Goal: Navigation & Orientation: Understand site structure

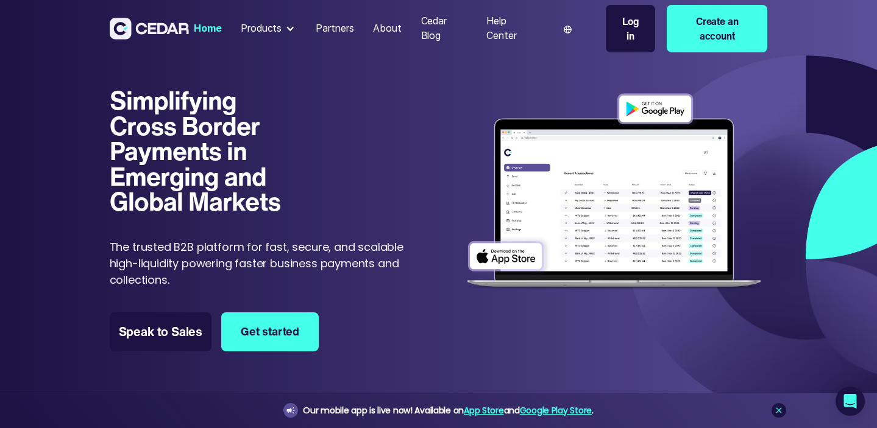
click at [261, 30] on div "Products" at bounding box center [261, 28] width 41 height 15
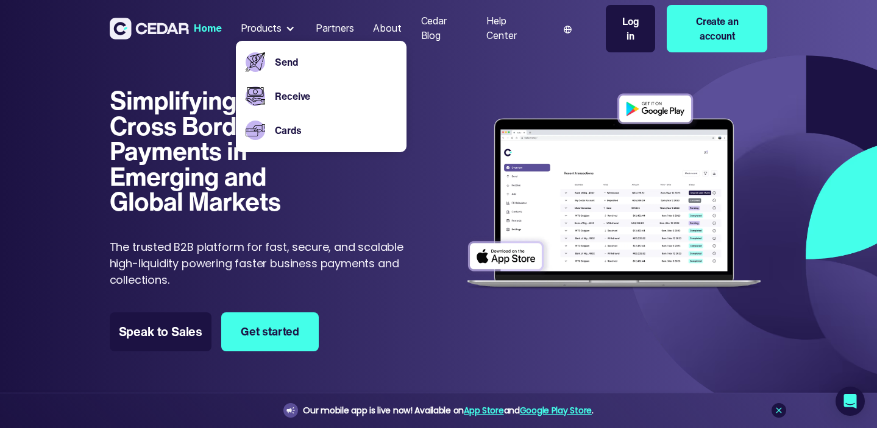
click at [375, 219] on div "Simplifying Cross Border Payments in Emerging and Global Markets Simplifying Cr…" at bounding box center [261, 188] width 302 height 200
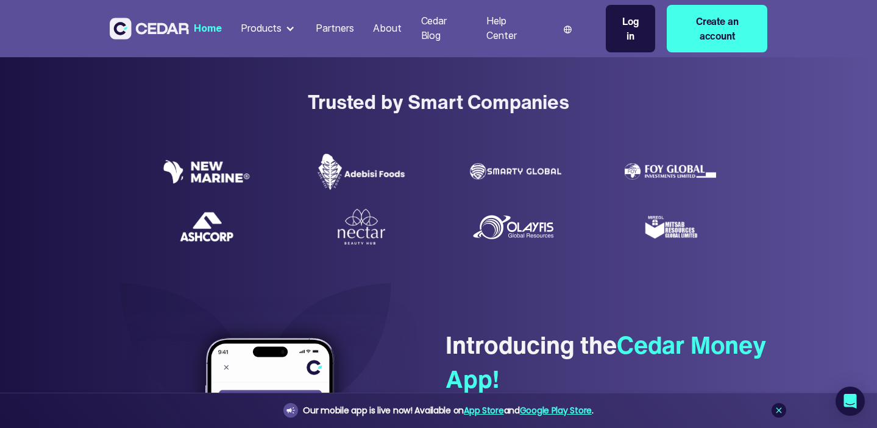
scroll to position [163, 0]
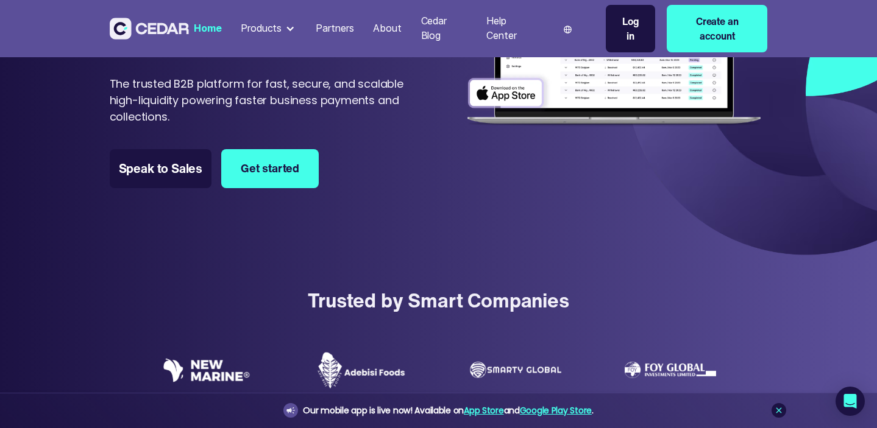
click at [331, 29] on div "Partners" at bounding box center [335, 28] width 38 height 15
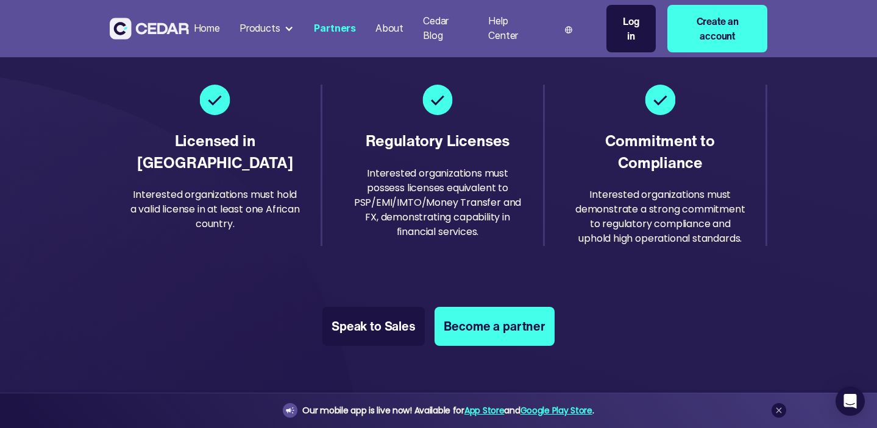
scroll to position [1761, 0]
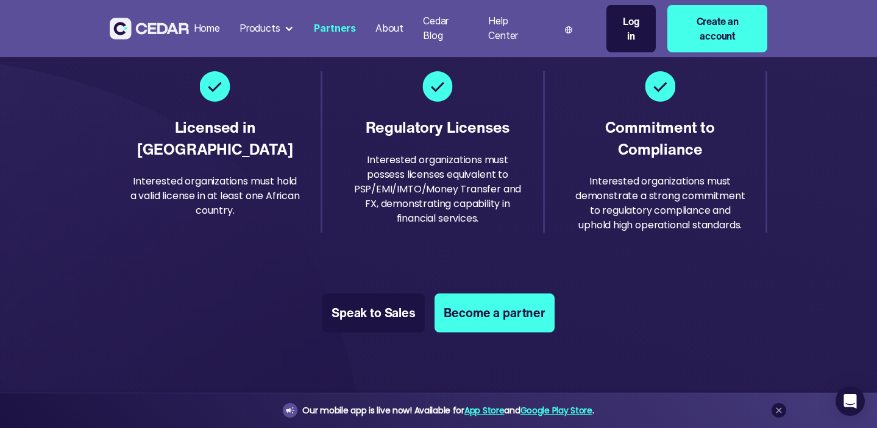
click at [274, 28] on div "Products" at bounding box center [259, 28] width 41 height 15
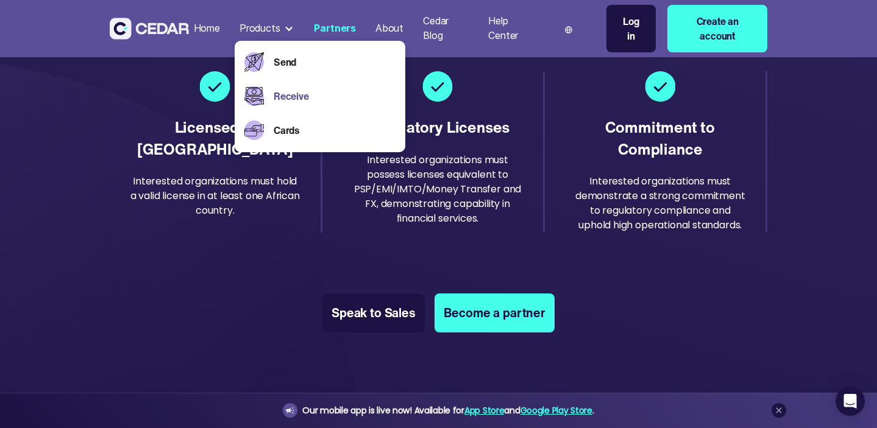
click at [305, 95] on link "Receive" at bounding box center [335, 96] width 122 height 15
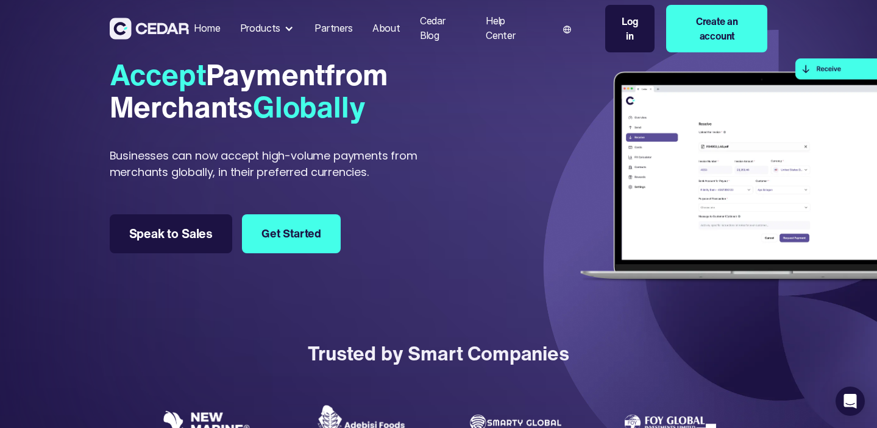
click at [344, 29] on div "Partners" at bounding box center [333, 28] width 38 height 15
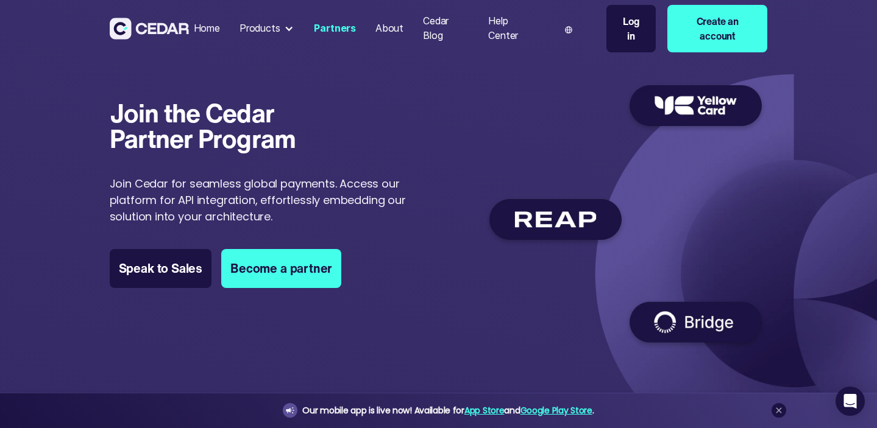
click at [394, 30] on div "About" at bounding box center [389, 28] width 28 height 15
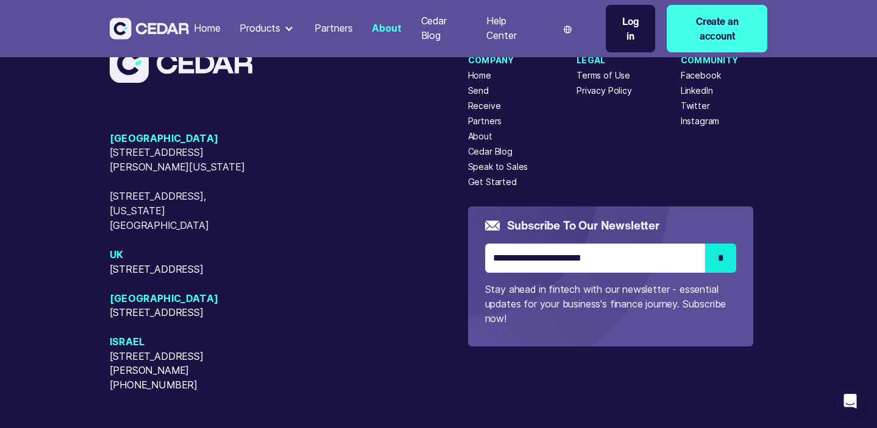
scroll to position [2988, 0]
